Goal: Task Accomplishment & Management: Manage account settings

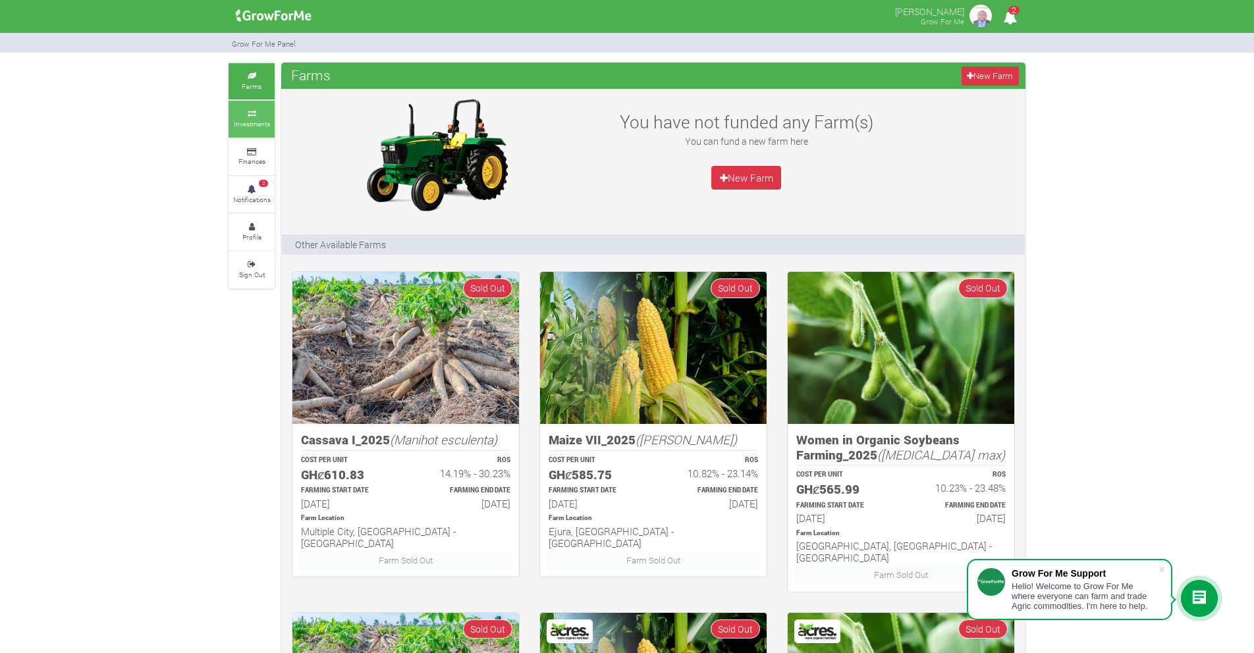
click at [250, 119] on small "Investments" at bounding box center [252, 123] width 36 height 9
